Goal: Check status

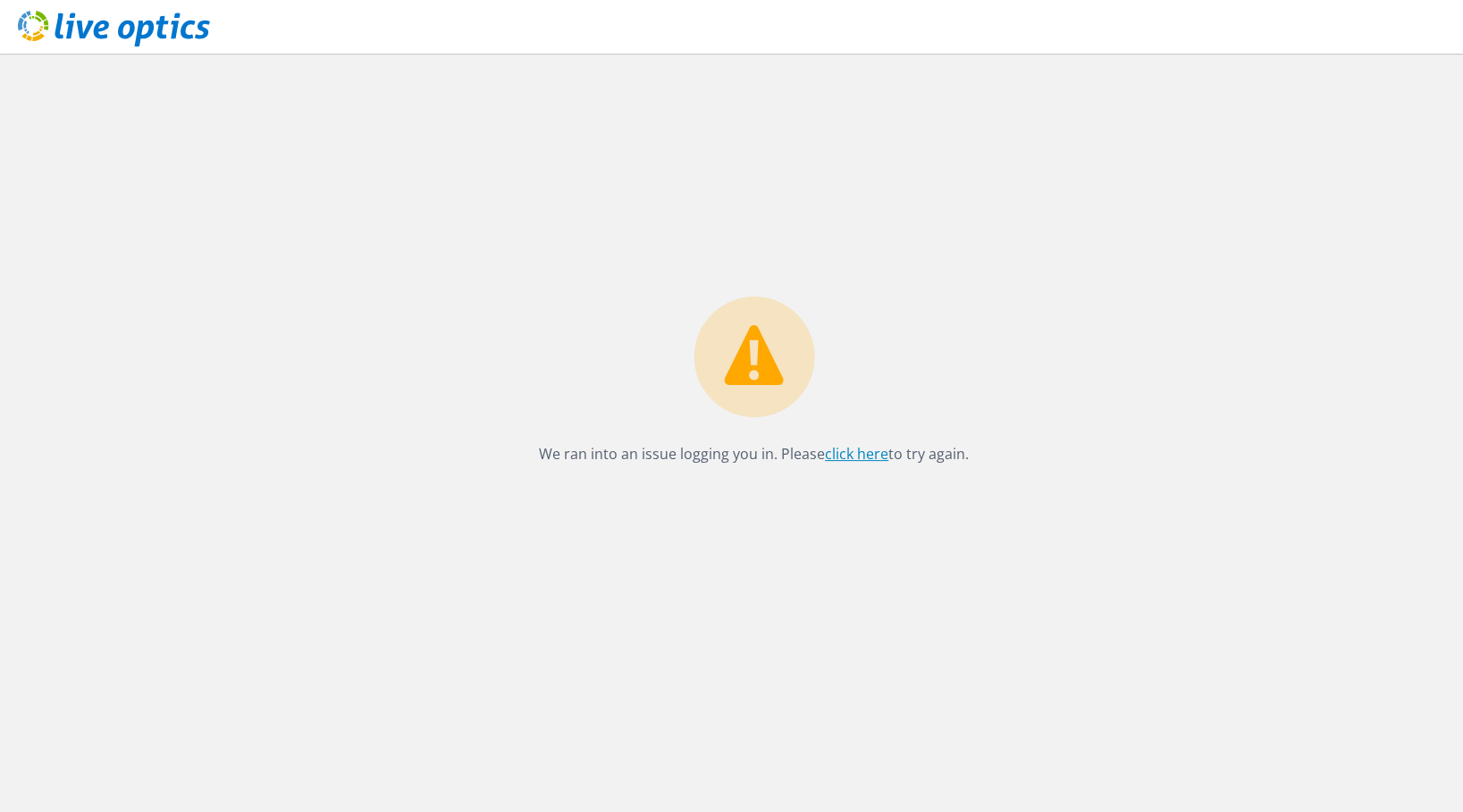
click at [839, 447] on link "click here" at bounding box center [856, 453] width 63 height 19
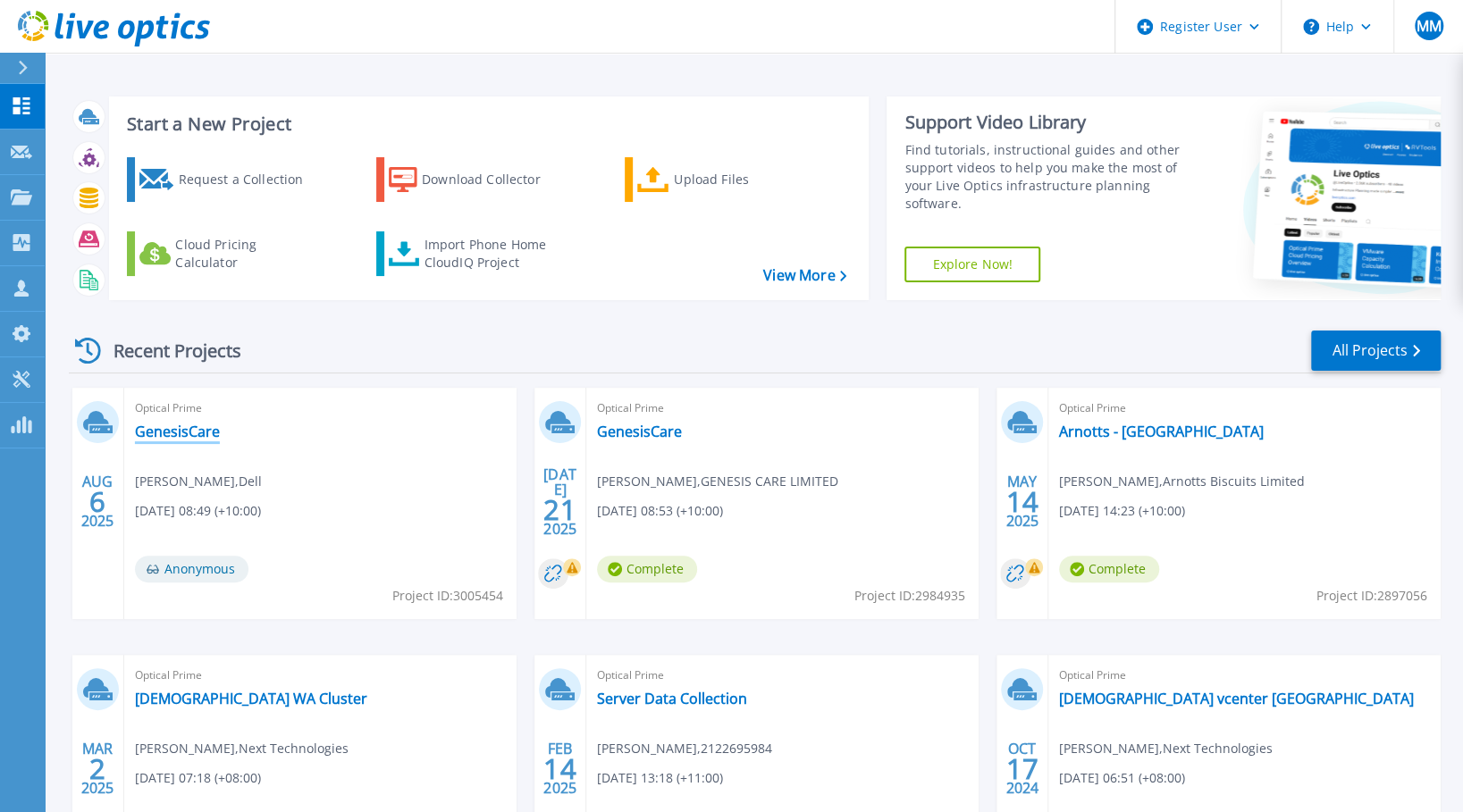
click at [192, 432] on link "GenesisCare" at bounding box center [177, 431] width 85 height 17
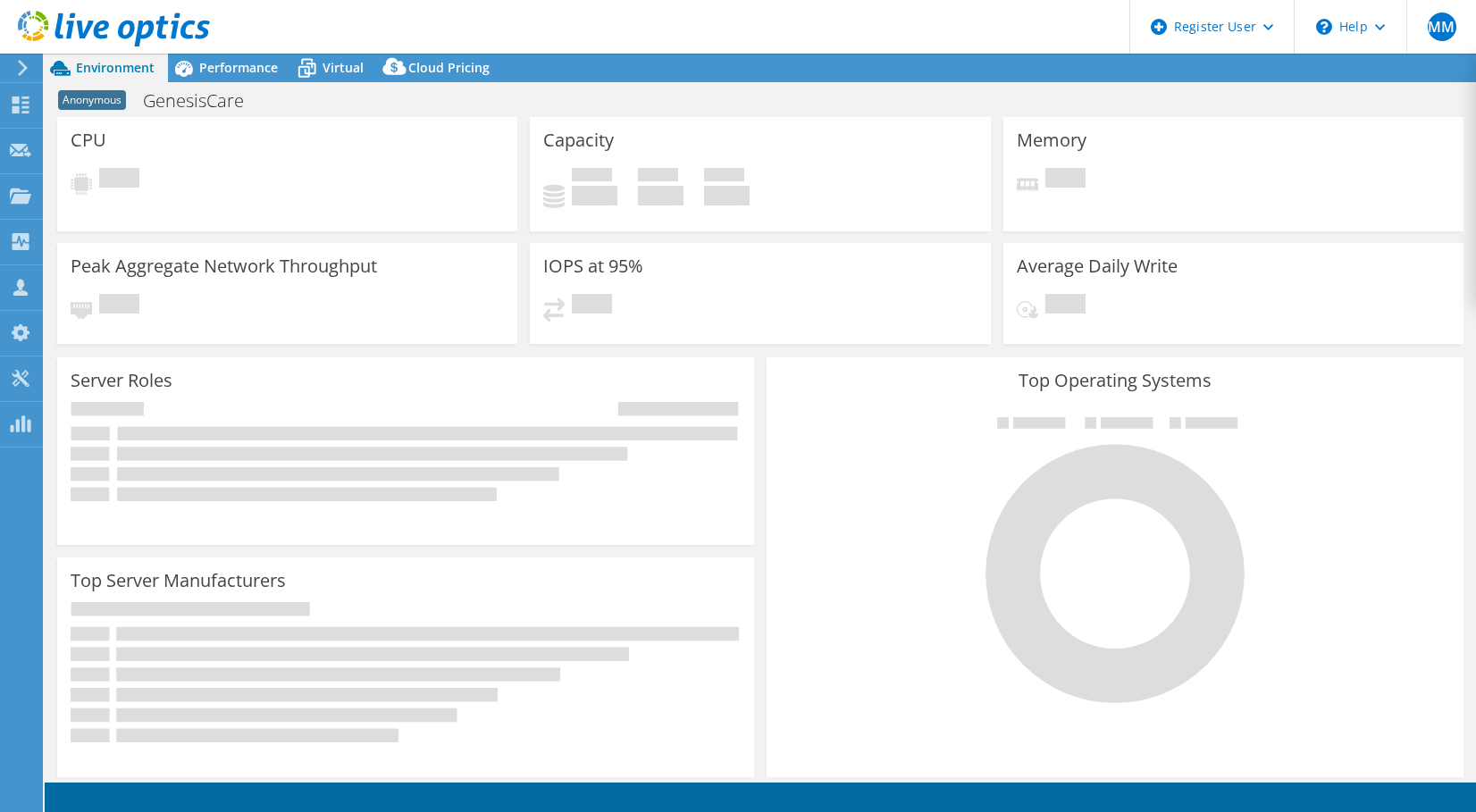
select select "USD"
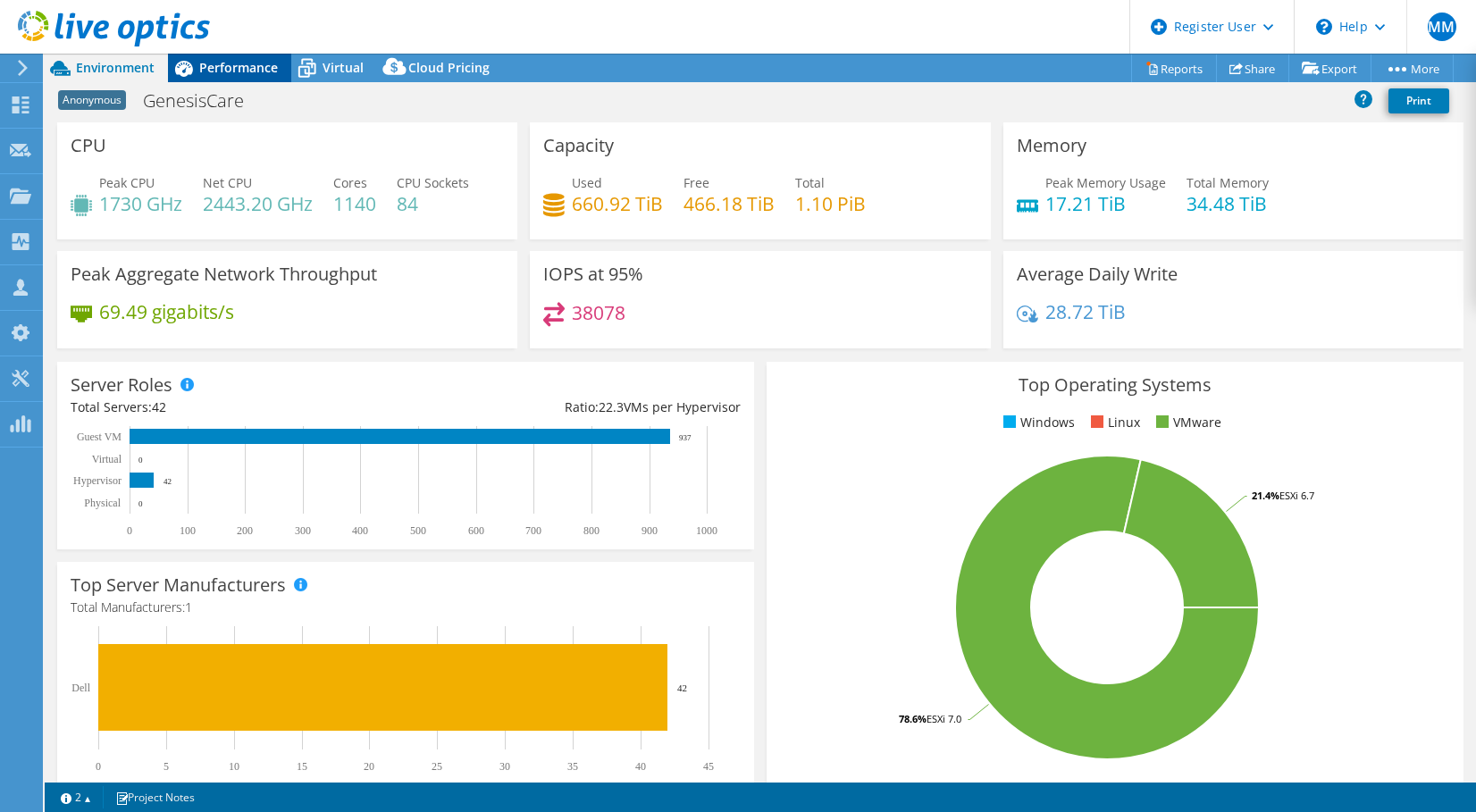
click at [235, 78] on div "Performance" at bounding box center [229, 68] width 123 height 29
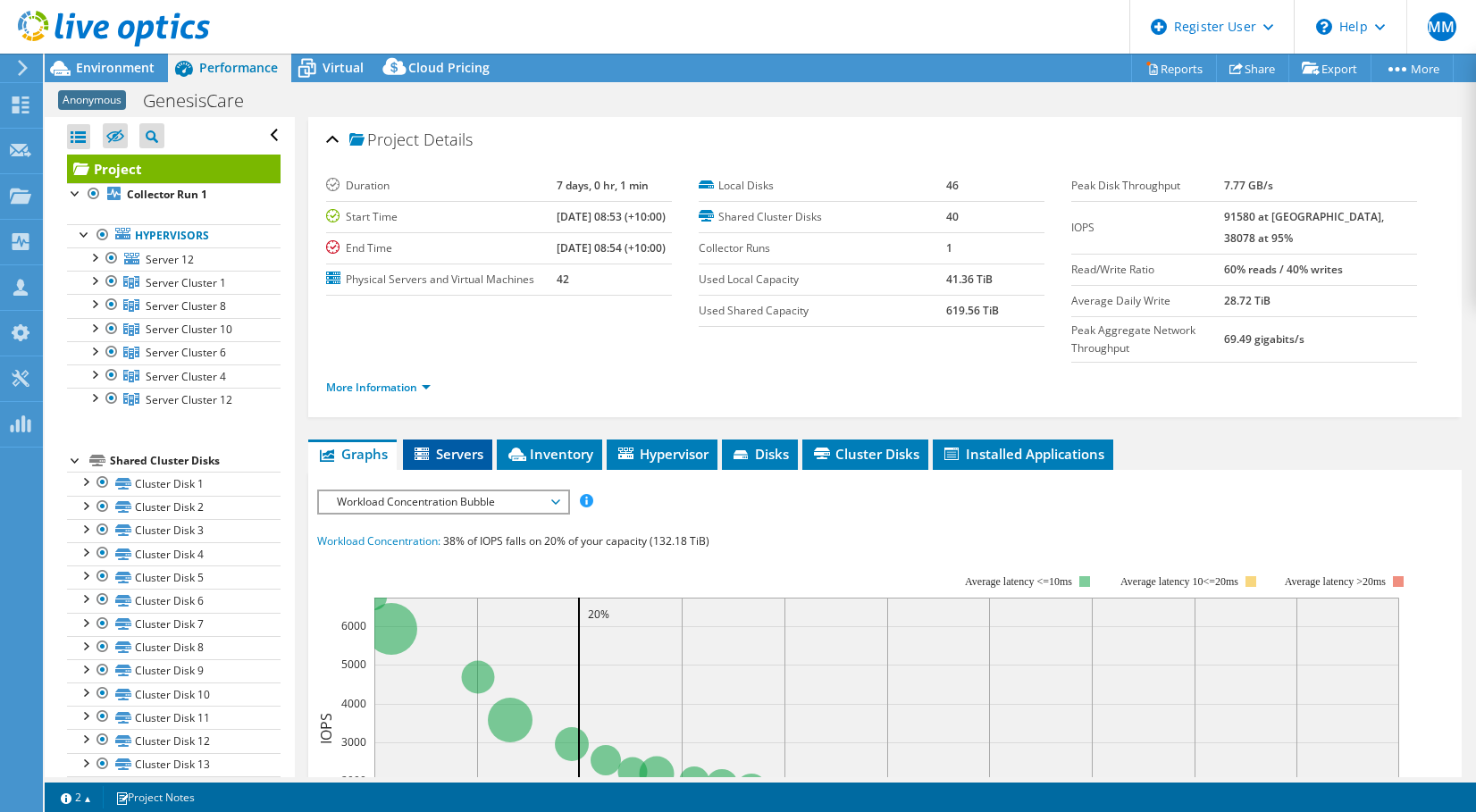
click at [469, 445] on span "Servers" at bounding box center [448, 453] width 72 height 17
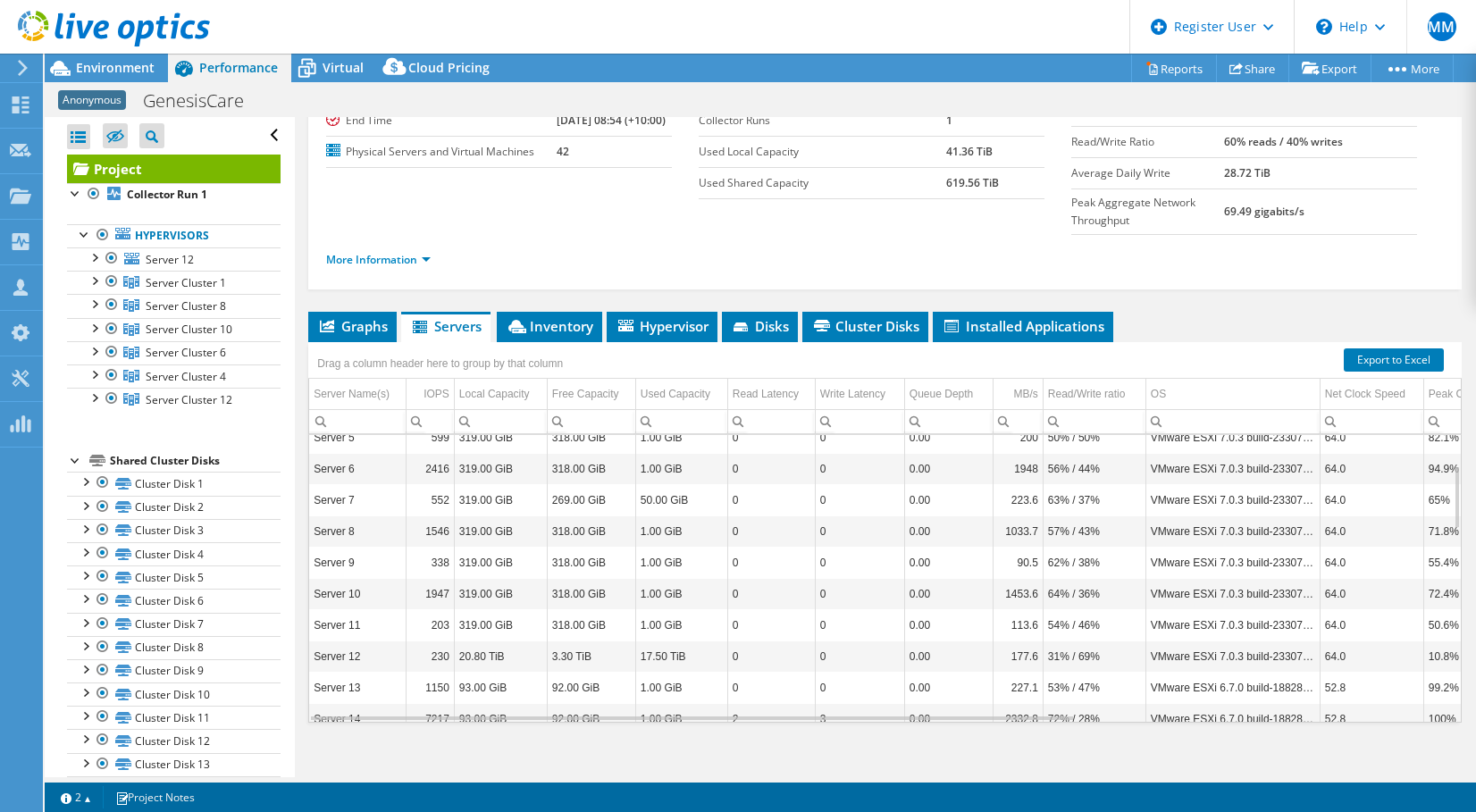
scroll to position [138, 0]
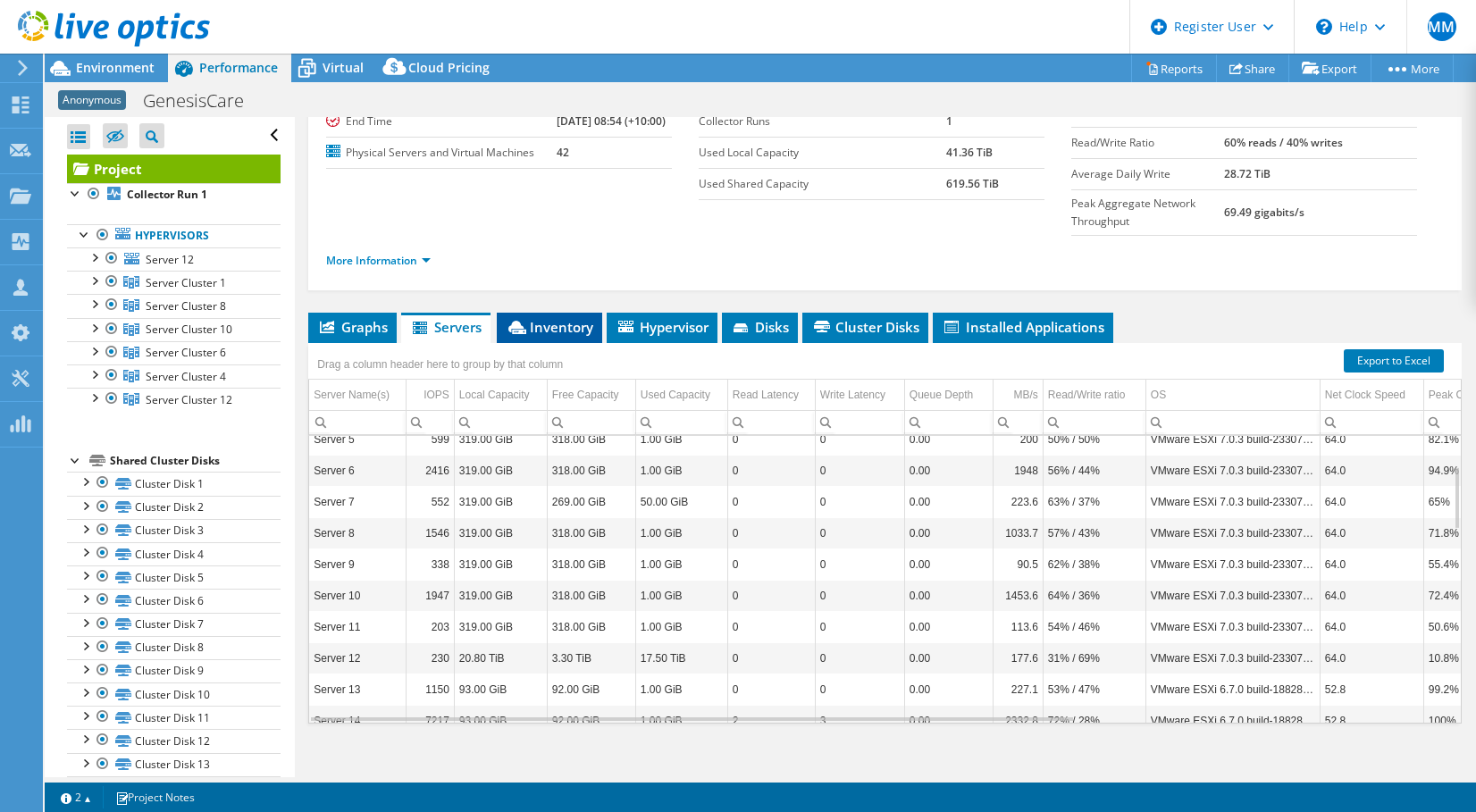
click at [545, 318] on span "Inventory" at bounding box center [550, 327] width 87 height 17
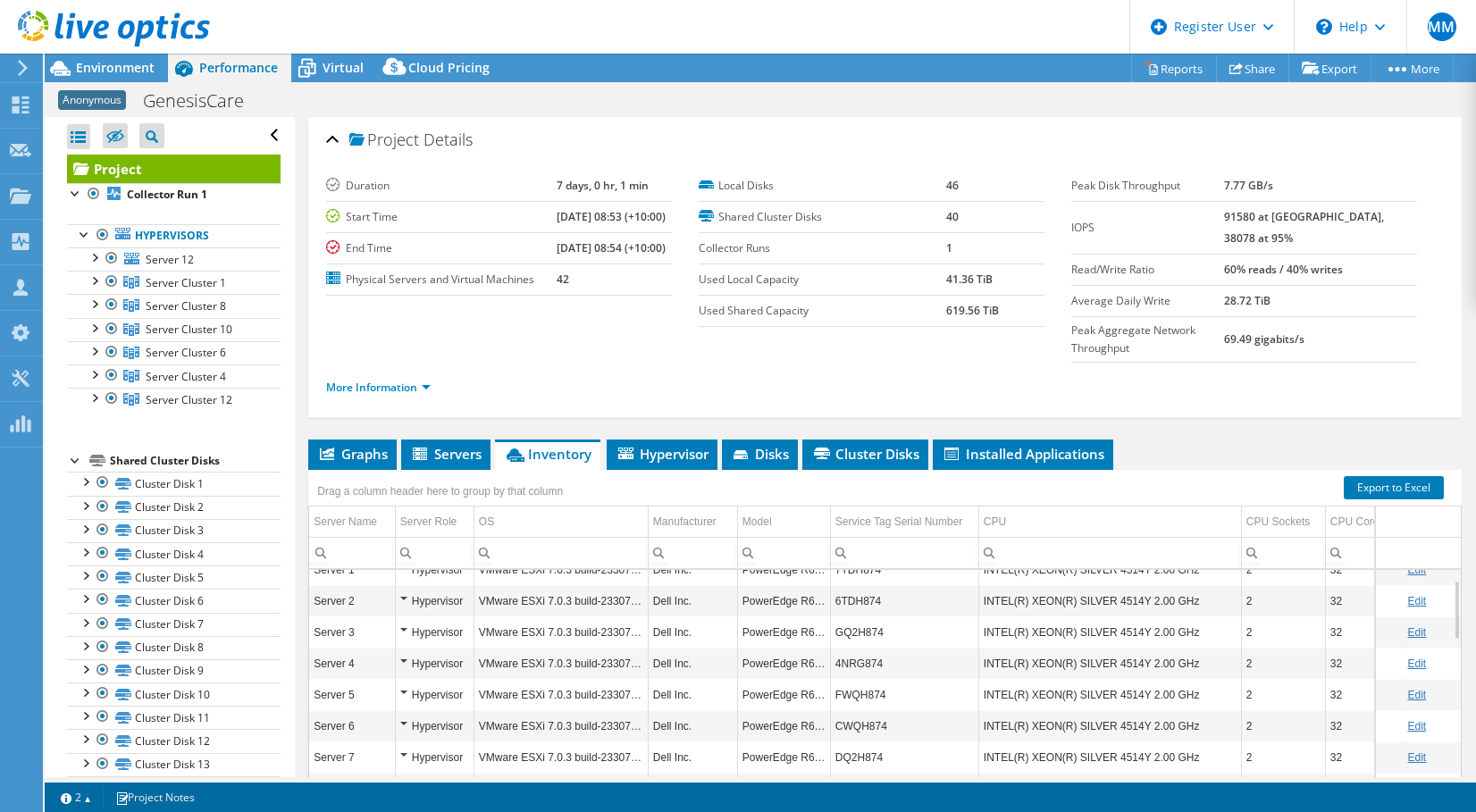
scroll to position [0, 0]
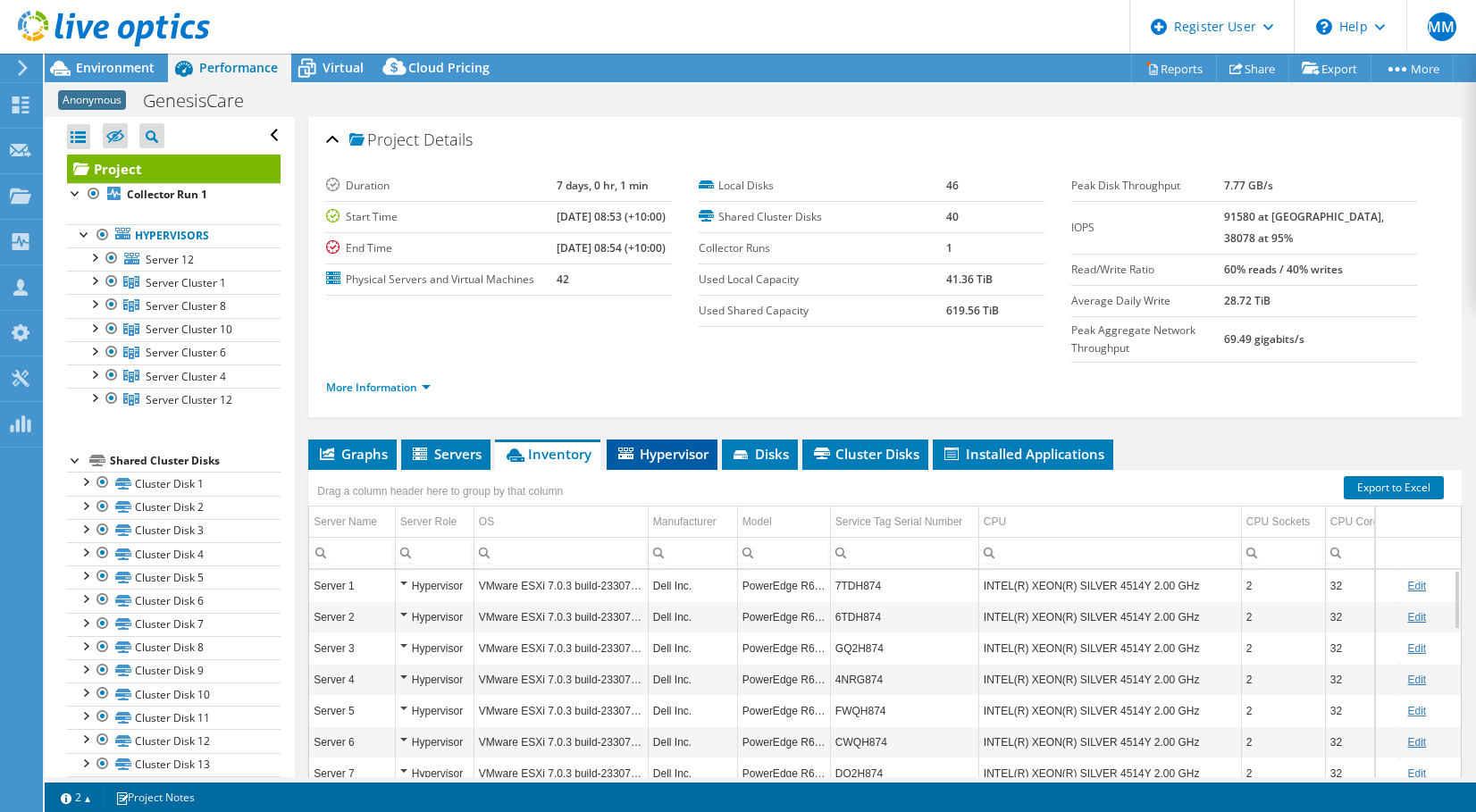
click at [646, 445] on span "Hypervisor" at bounding box center [662, 453] width 93 height 17
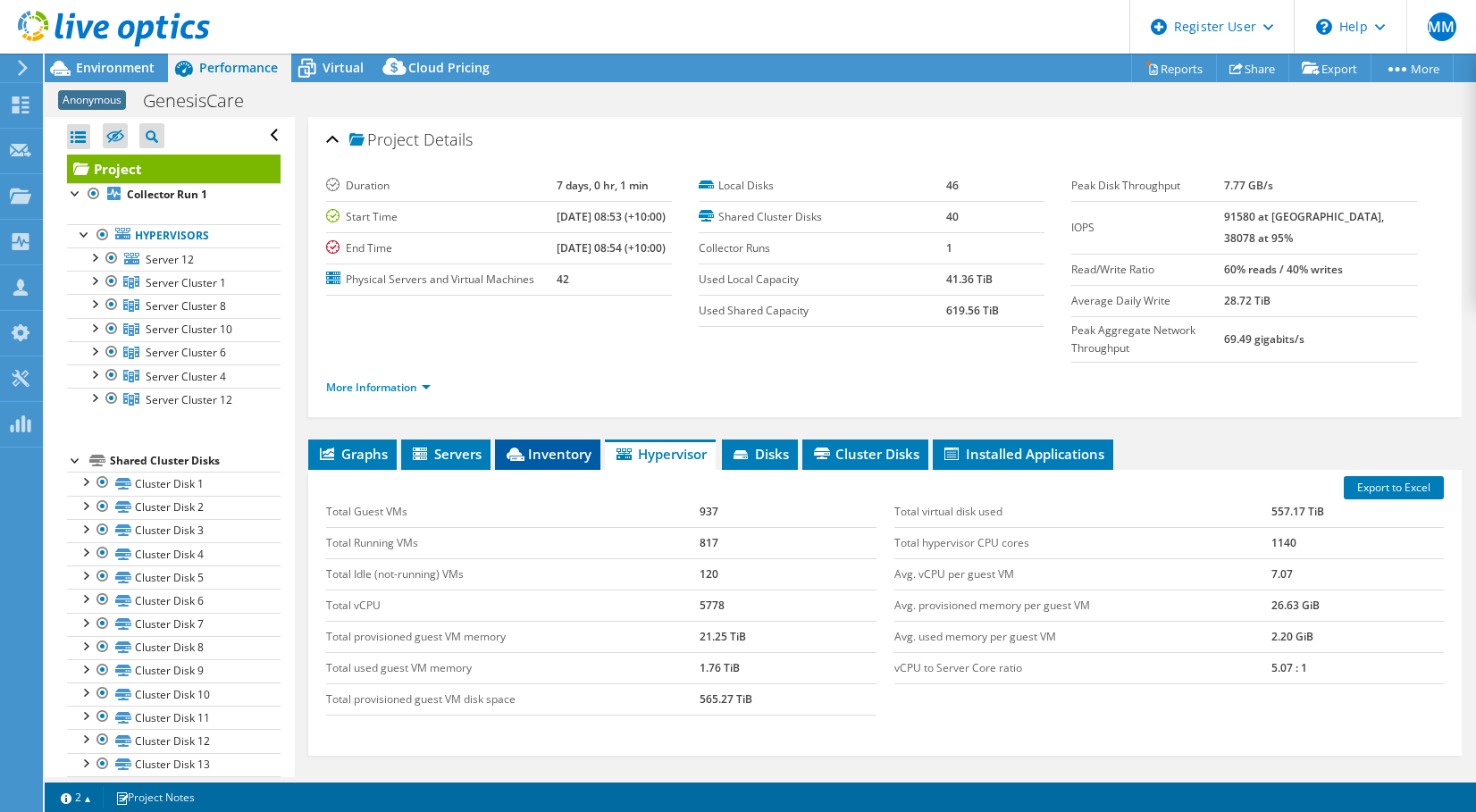
click at [543, 445] on span "Inventory" at bounding box center [548, 453] width 87 height 17
